Goal: Check status: Check status

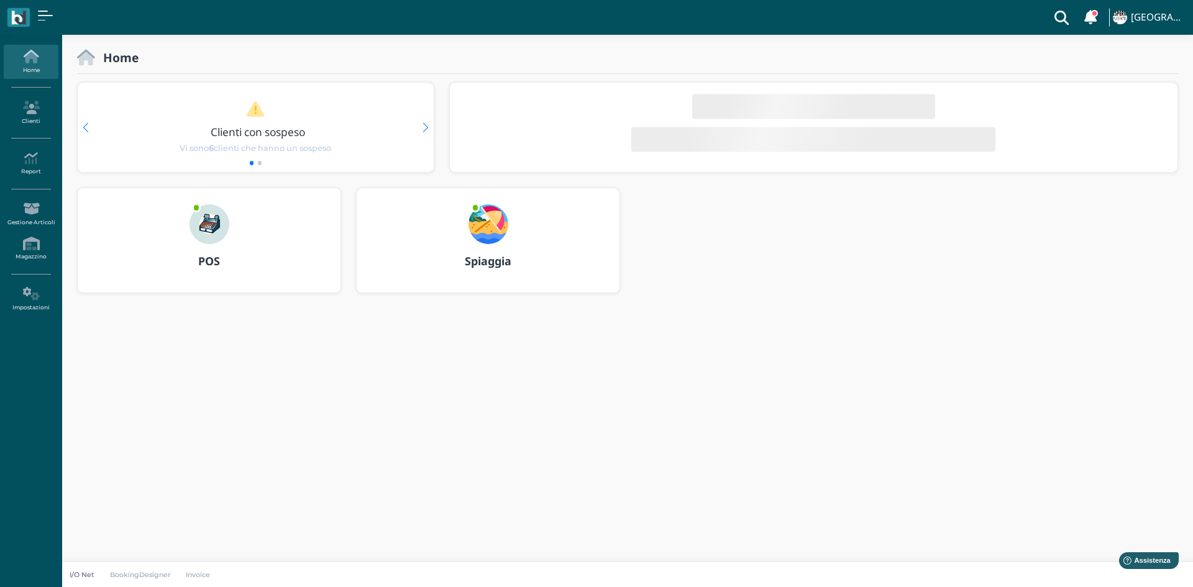
click at [494, 231] on img at bounding box center [489, 224] width 40 height 40
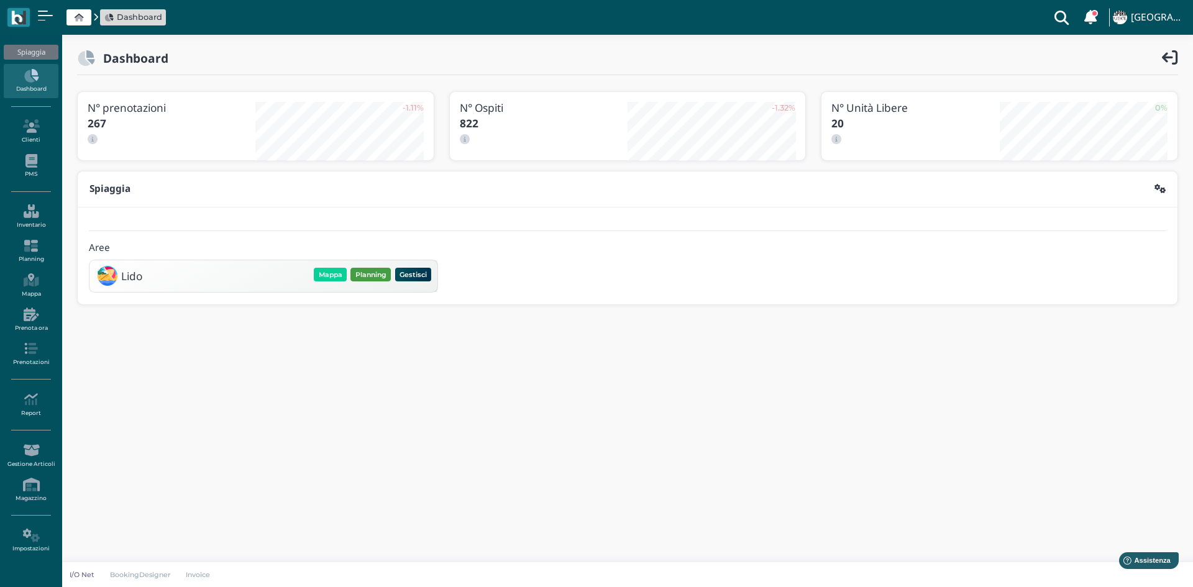
click at [373, 273] on button "Planning" at bounding box center [370, 275] width 40 height 14
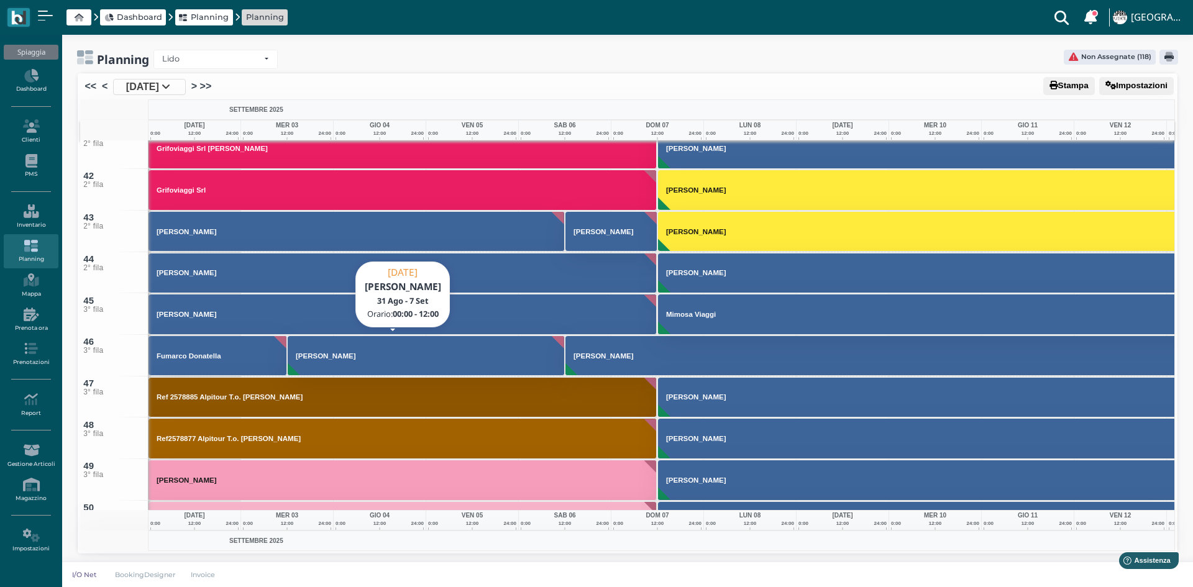
scroll to position [1580, 0]
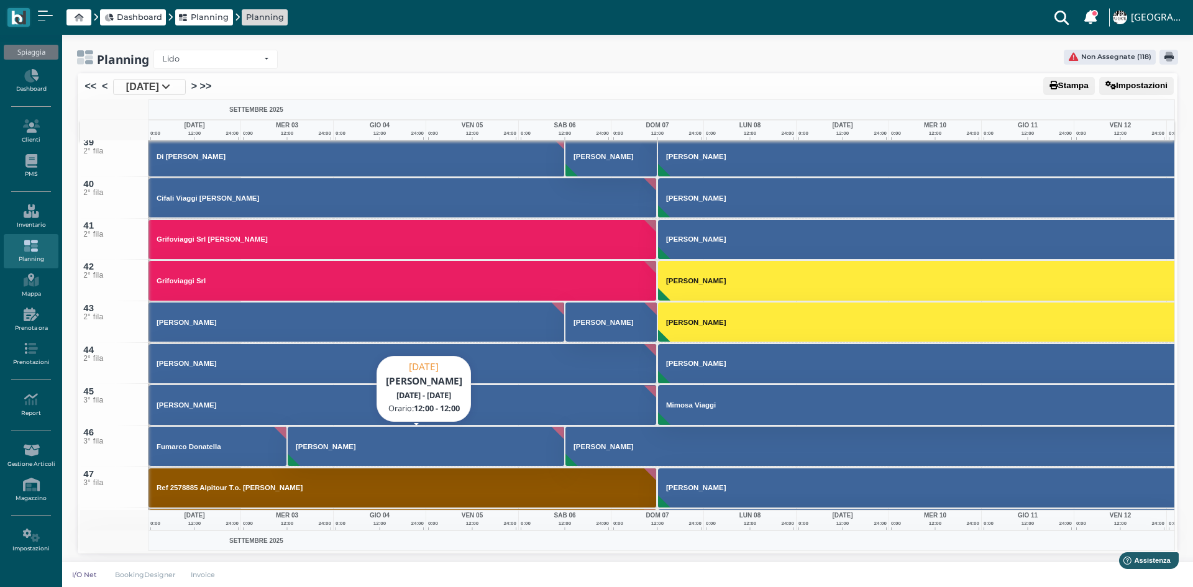
click at [350, 444] on h3 "[PERSON_NAME]" at bounding box center [326, 446] width 70 height 7
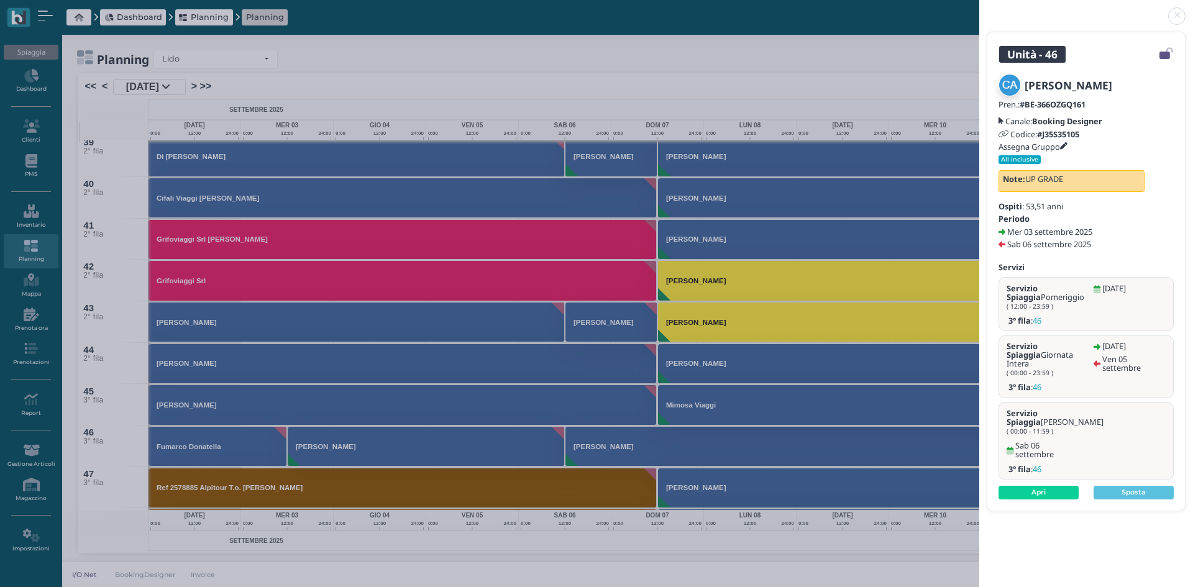
click at [979, 9] on link at bounding box center [979, 9] width 0 height 0
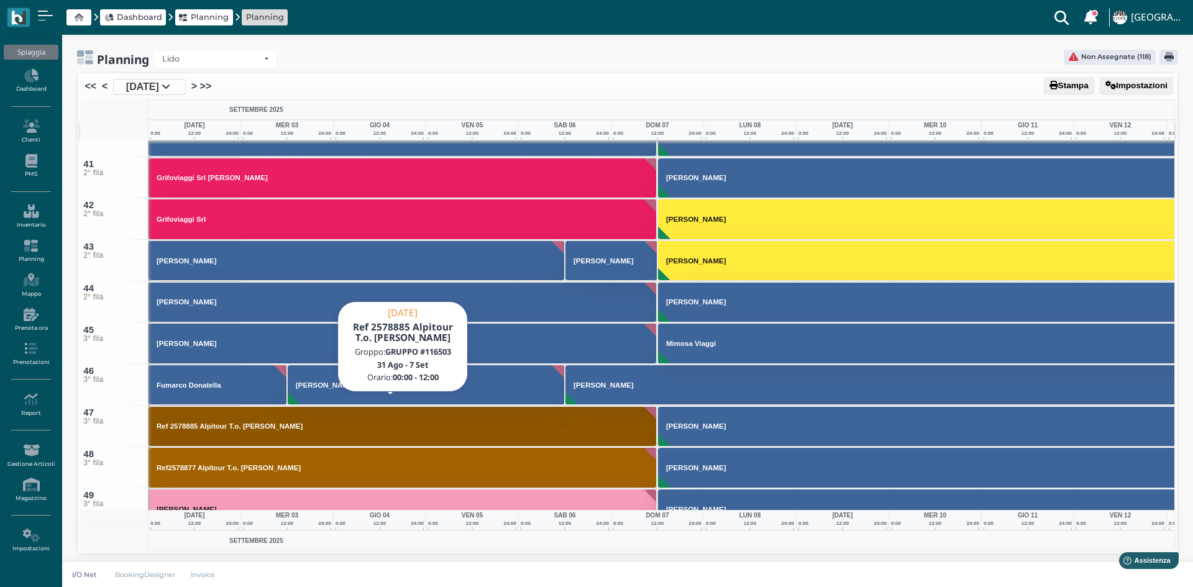
scroll to position [1642, 0]
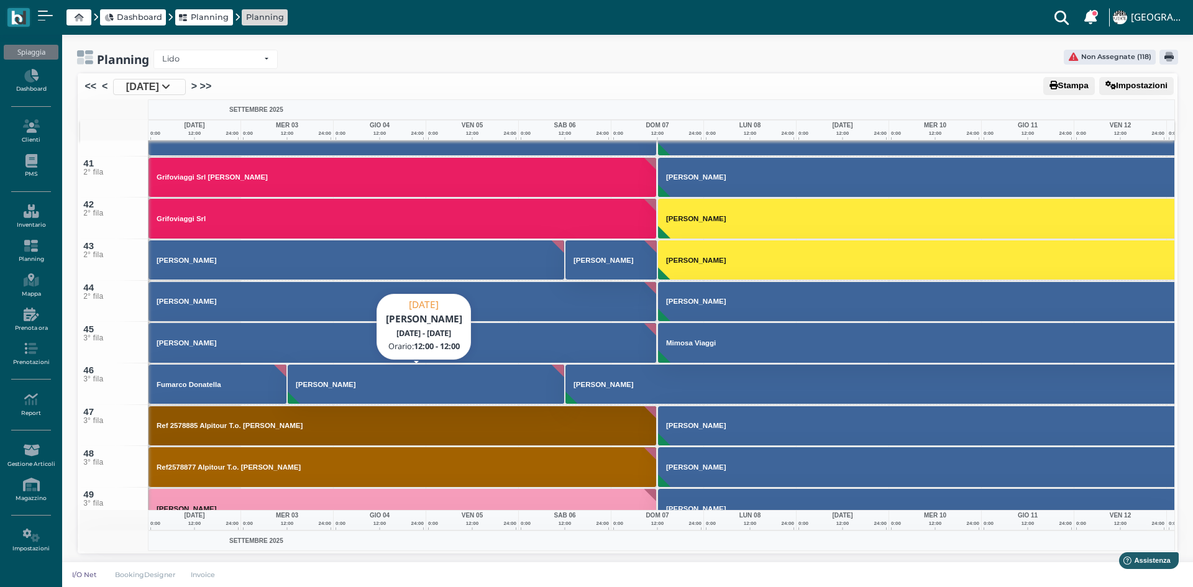
click at [344, 387] on h3 "[PERSON_NAME]" at bounding box center [326, 384] width 70 height 7
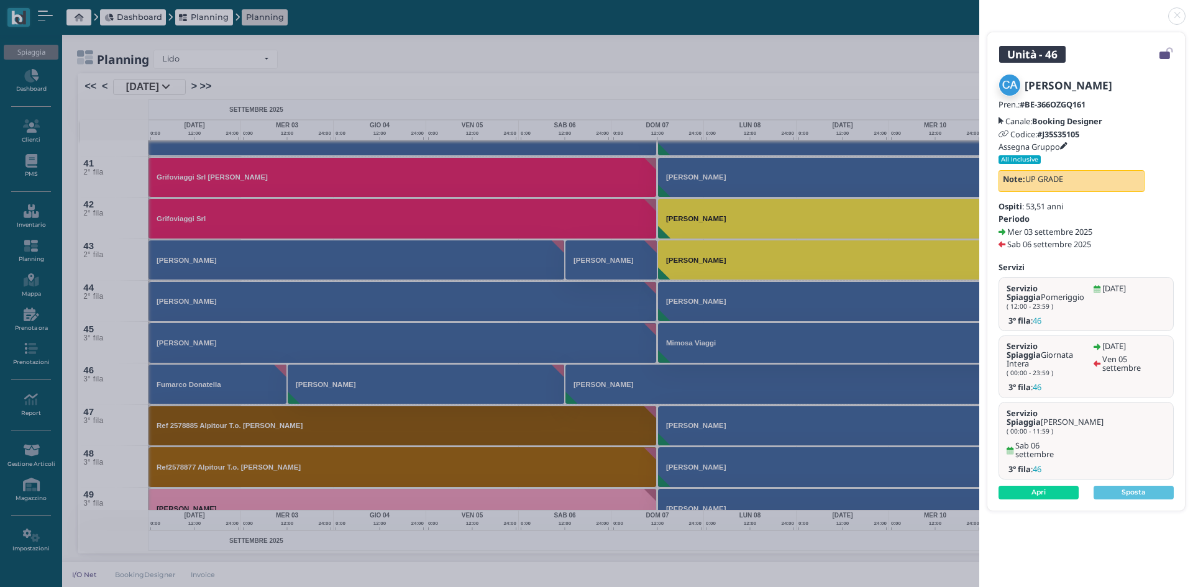
click at [979, 9] on link at bounding box center [979, 9] width 0 height 0
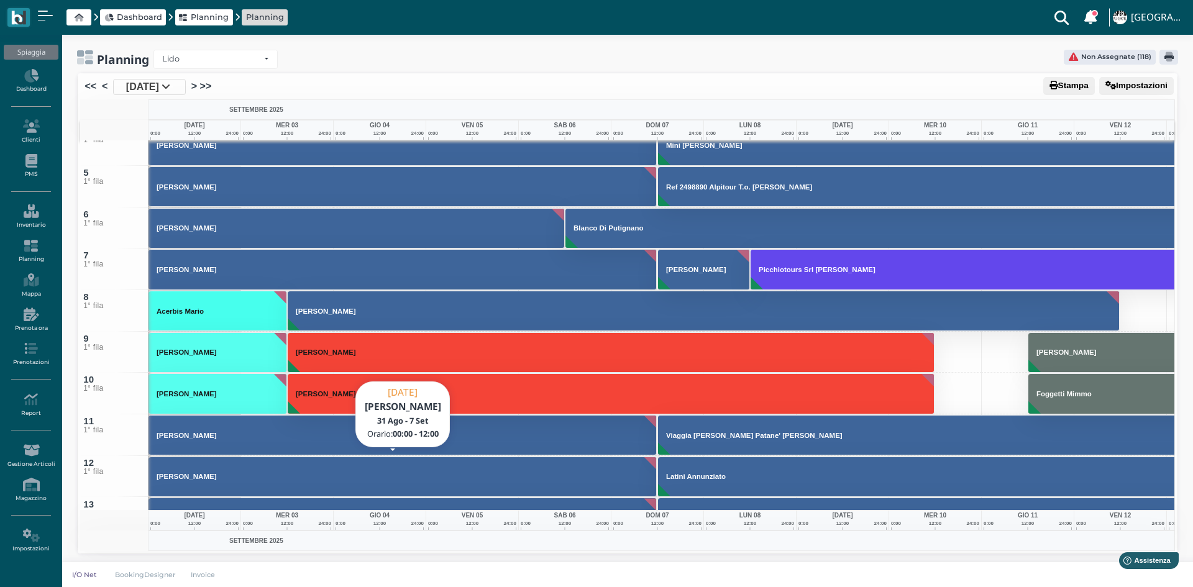
scroll to position [186, 0]
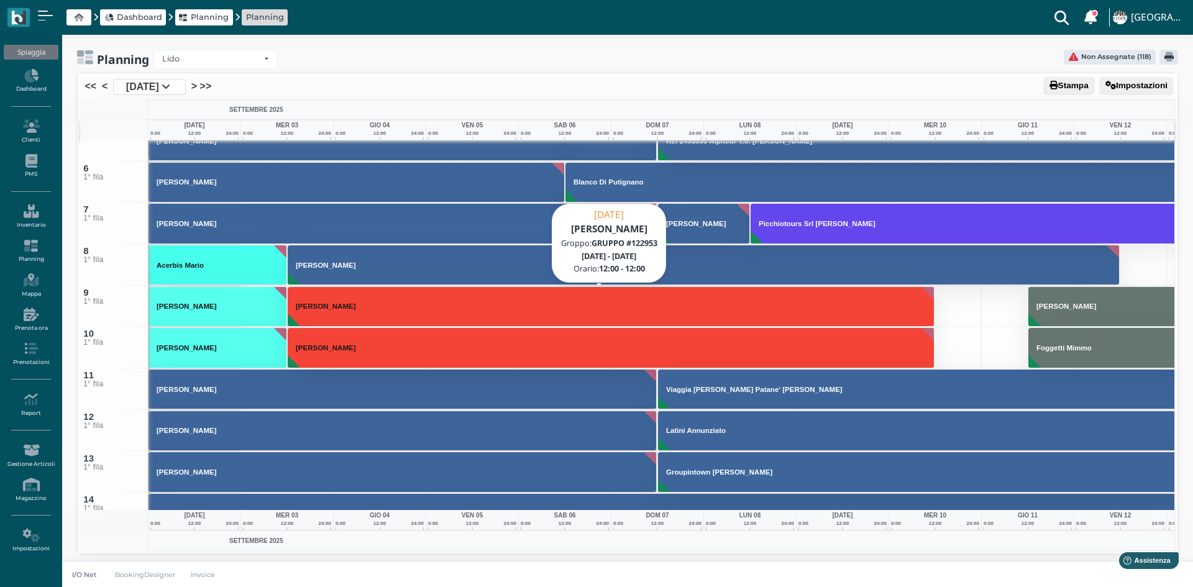
click at [307, 298] on button "[PERSON_NAME]" at bounding box center [611, 306] width 647 height 40
click at [327, 316] on button "[PERSON_NAME]" at bounding box center [611, 306] width 647 height 40
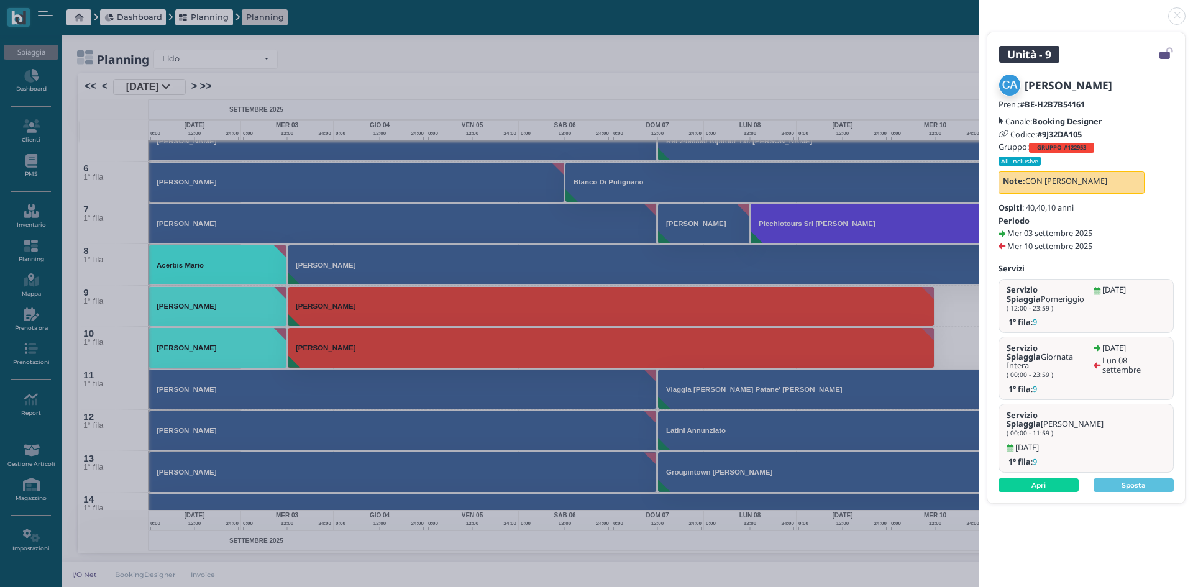
click at [979, 9] on link at bounding box center [979, 9] width 0 height 0
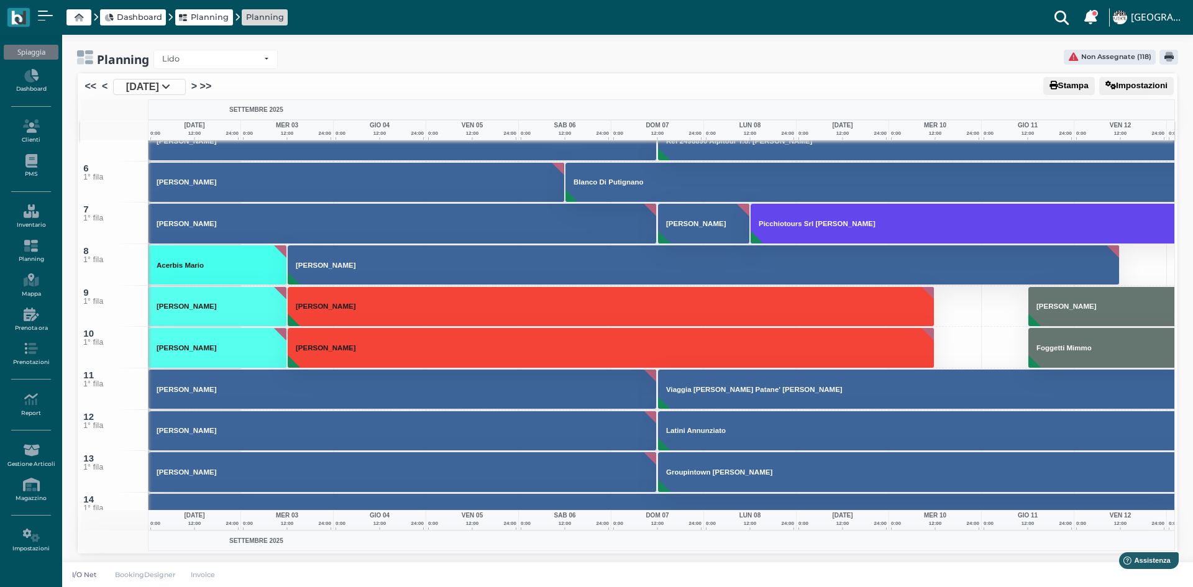
click at [420, 268] on button "[PERSON_NAME]" at bounding box center [704, 265] width 832 height 40
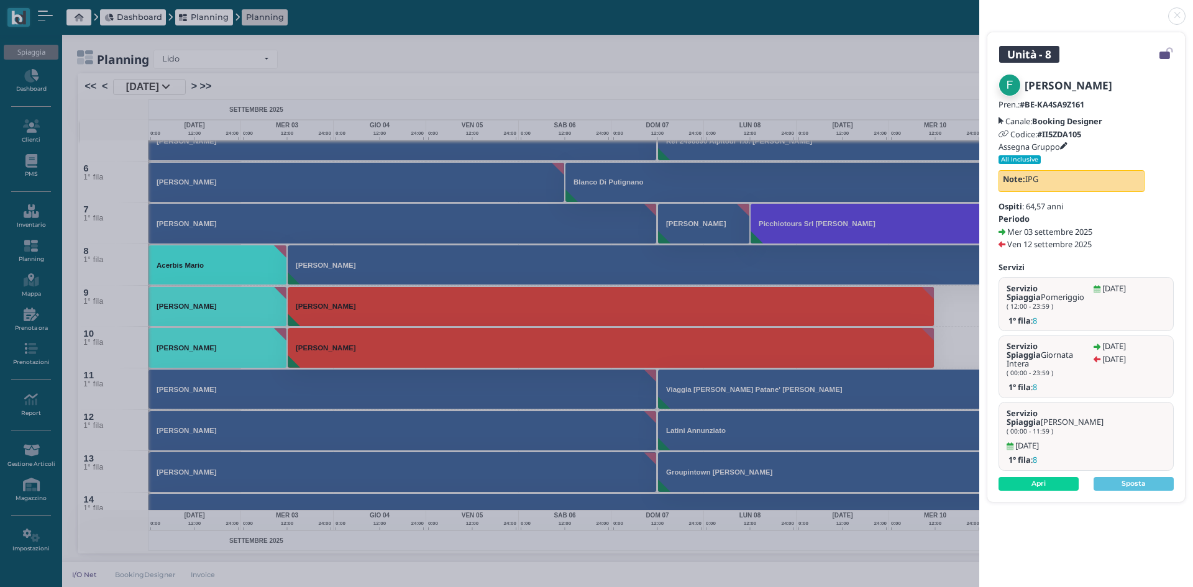
click at [979, 9] on link at bounding box center [979, 9] width 0 height 0
